Goal: Task Accomplishment & Management: Manage account settings

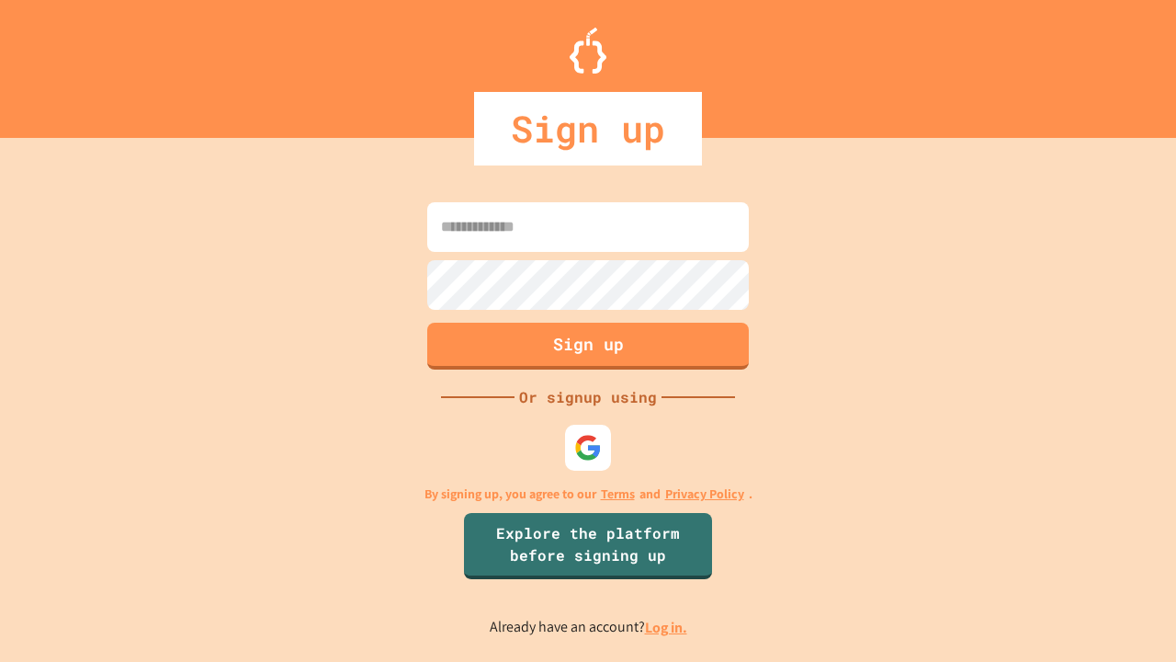
click at [667, 627] on link "Log in." at bounding box center [666, 626] width 42 height 19
